Goal: Task Accomplishment & Management: Use online tool/utility

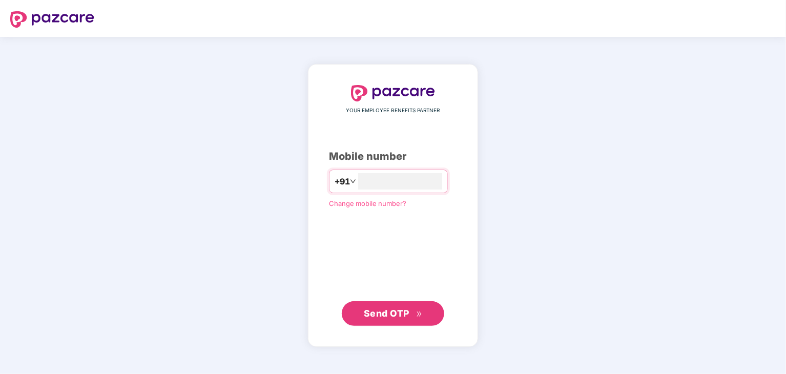
type input "**********"
click at [390, 315] on span "Send OTP" at bounding box center [387, 313] width 46 height 11
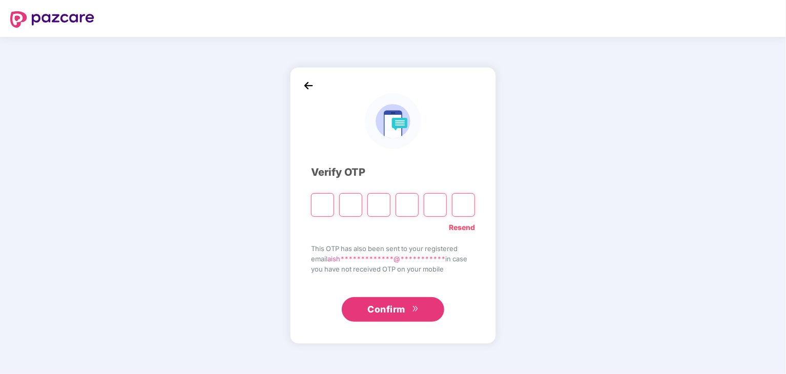
click at [323, 205] on input "Please enter verification code. Digit 1" at bounding box center [322, 205] width 23 height 24
type input "*"
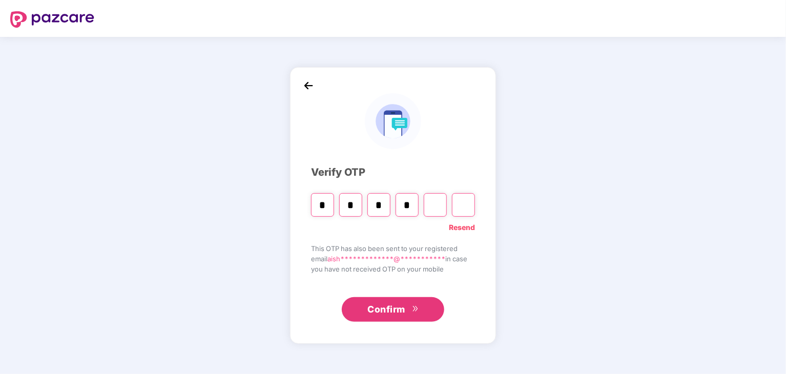
type input "*"
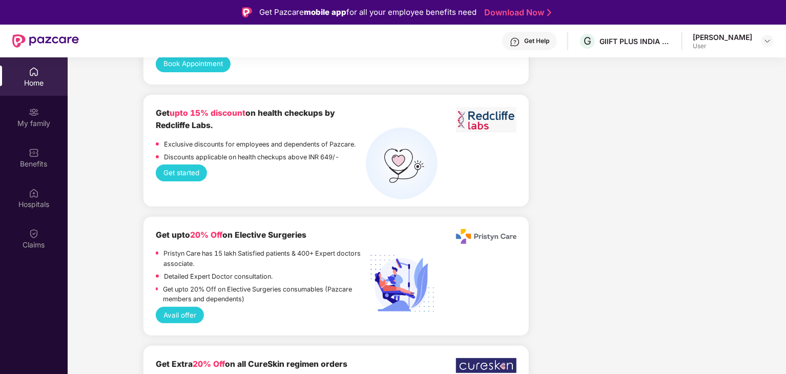
scroll to position [2008, 0]
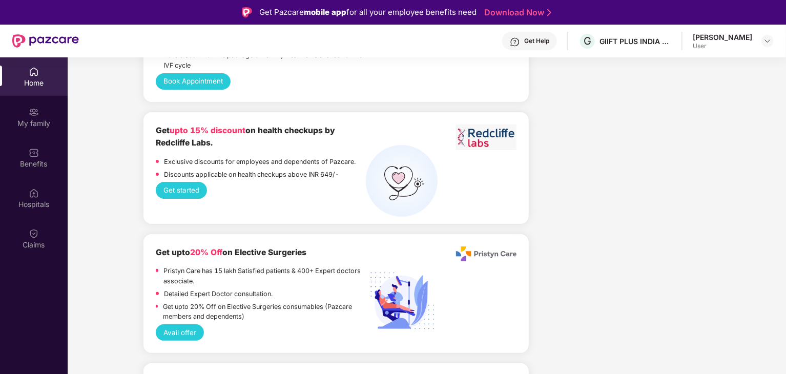
click at [192, 187] on button "Get started" at bounding box center [182, 190] width 52 height 16
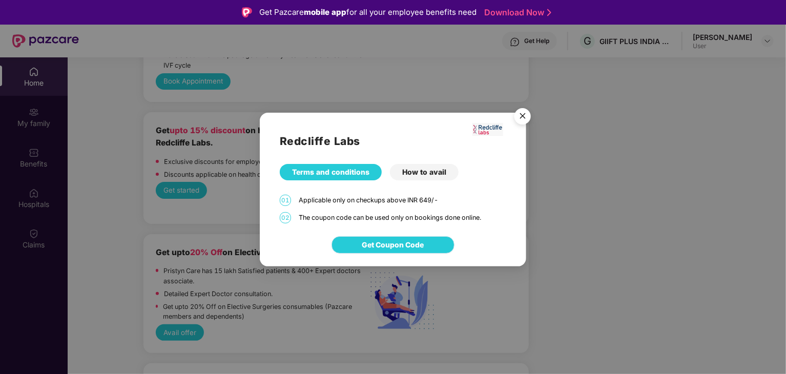
click at [414, 238] on button "Get Coupon Code" at bounding box center [392, 244] width 123 height 17
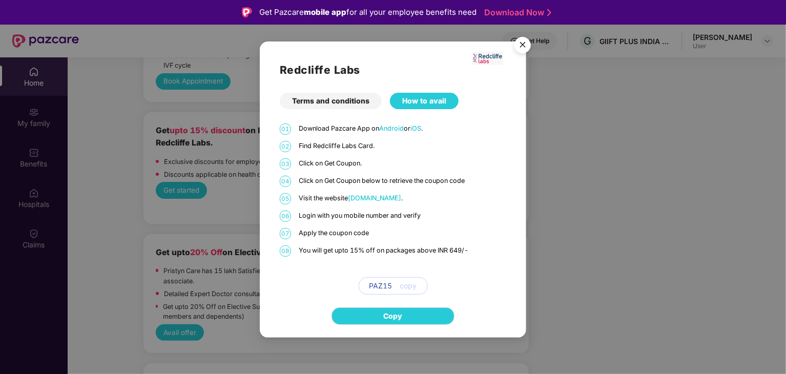
click at [526, 42] on img "Close" at bounding box center [522, 46] width 29 height 29
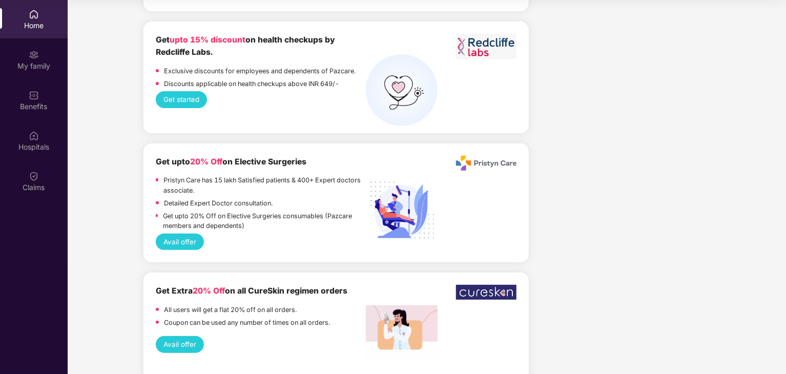
scroll to position [2059, 0]
